Goal: Check status

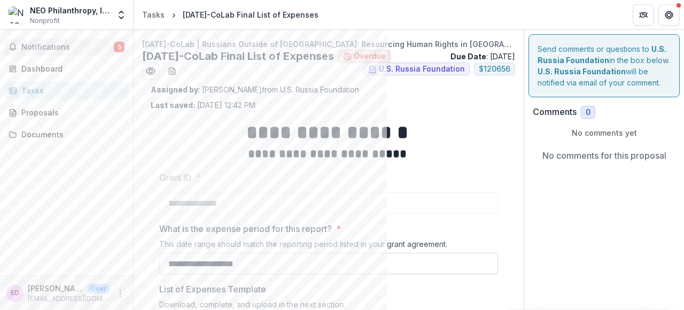
click at [74, 46] on span "Notifications" at bounding box center [67, 47] width 92 height 9
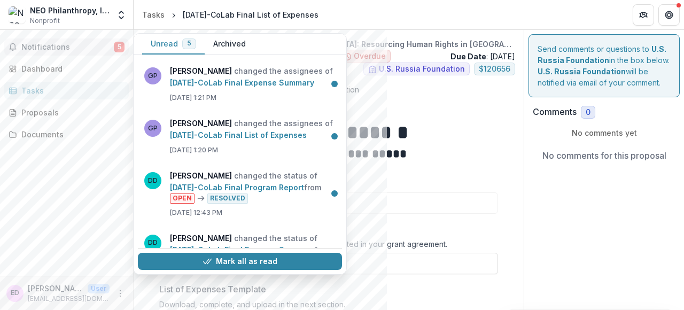
click at [372, 121] on h1 "**********" at bounding box center [327, 132] width 336 height 27
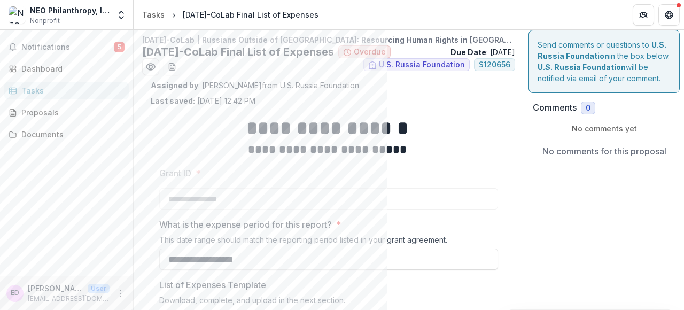
scroll to position [1, 0]
